Goal: Information Seeking & Learning: Learn about a topic

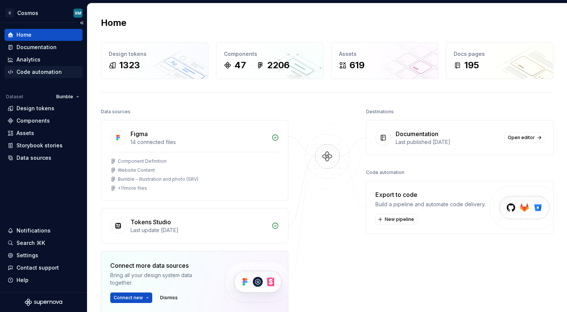
click at [30, 71] on div "Code automation" at bounding box center [39, 72] width 45 height 8
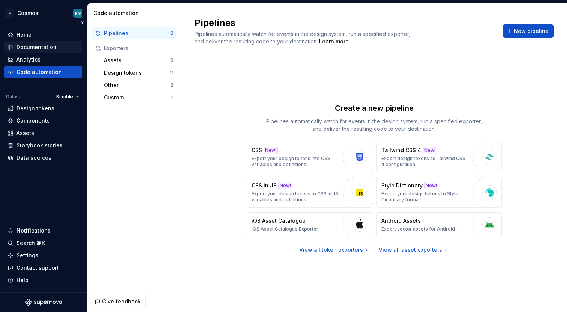
click at [34, 44] on div "Documentation" at bounding box center [37, 48] width 40 height 8
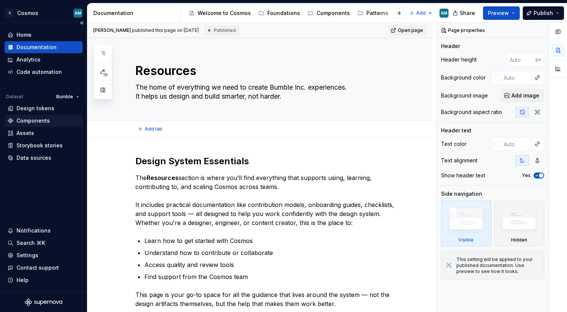
type textarea "*"
click at [39, 72] on div "Code automation" at bounding box center [39, 72] width 45 height 8
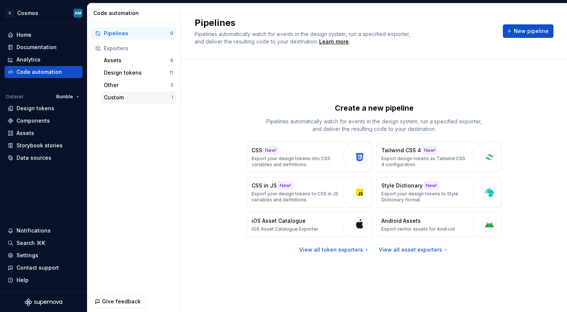
click at [113, 98] on div "Custom" at bounding box center [138, 98] width 68 height 8
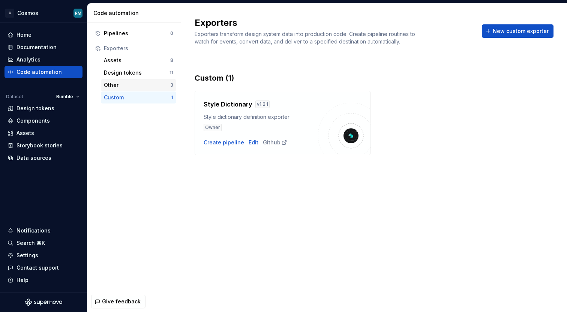
click at [140, 83] on div "Other" at bounding box center [137, 85] width 66 height 8
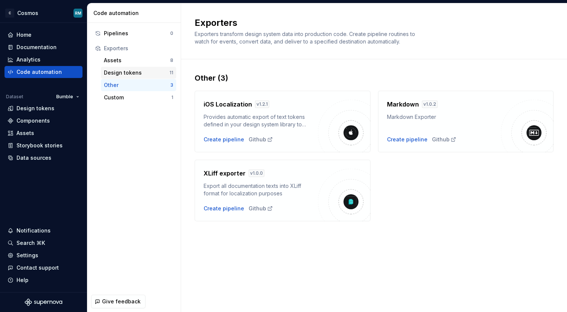
click at [131, 75] on div "Design tokens" at bounding box center [137, 73] width 66 height 8
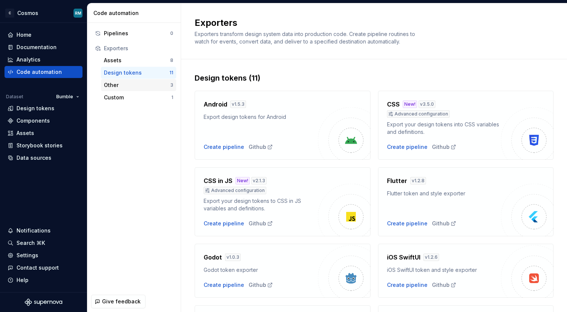
click at [133, 85] on div "Other" at bounding box center [137, 85] width 66 height 8
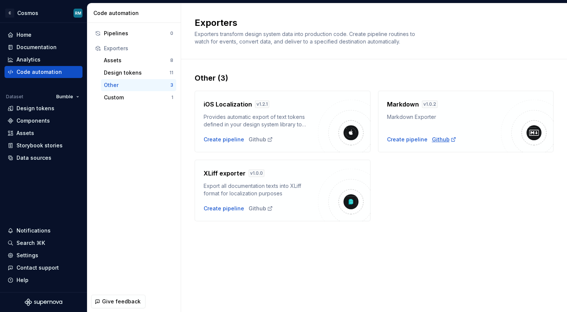
click at [438, 140] on div "Github" at bounding box center [444, 140] width 24 height 8
click at [454, 197] on div "iOS Localization v 1.2.1 Provides automatic export of text tokens defined in yo…" at bounding box center [374, 152] width 359 height 138
